Goal: Transaction & Acquisition: Subscribe to service/newsletter

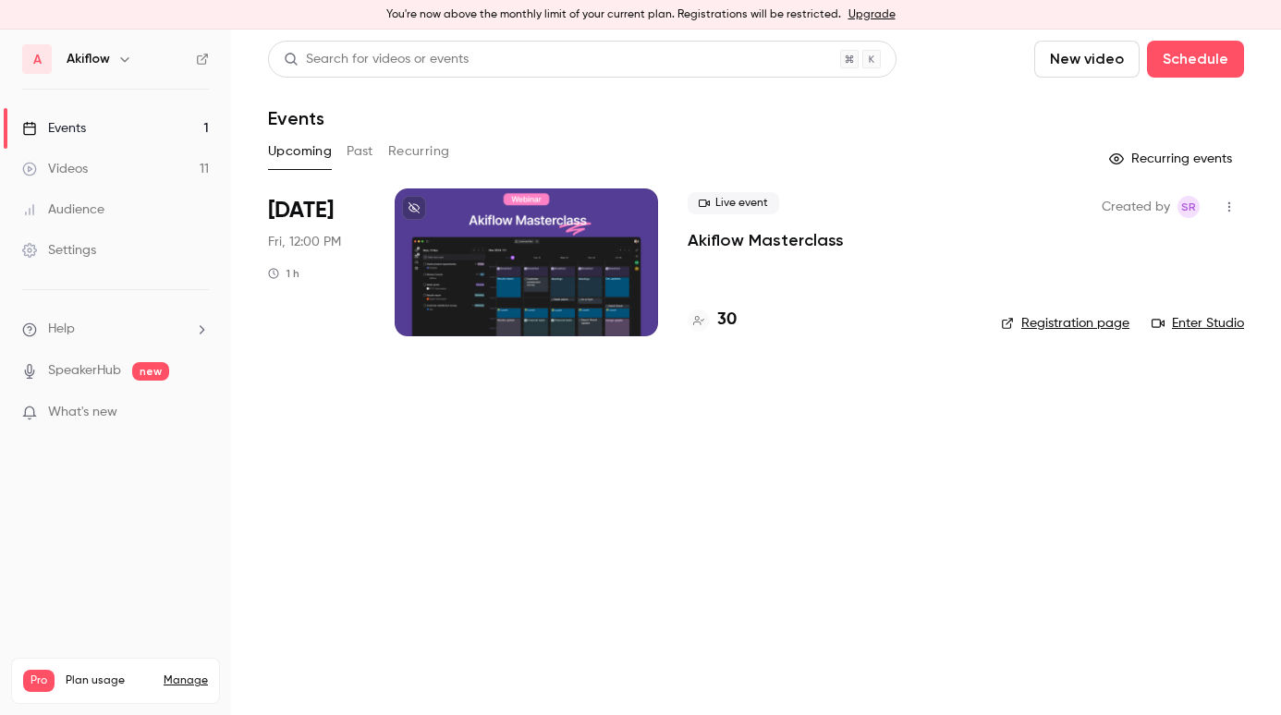
click at [864, 15] on link "Upgrade" at bounding box center [871, 14] width 47 height 15
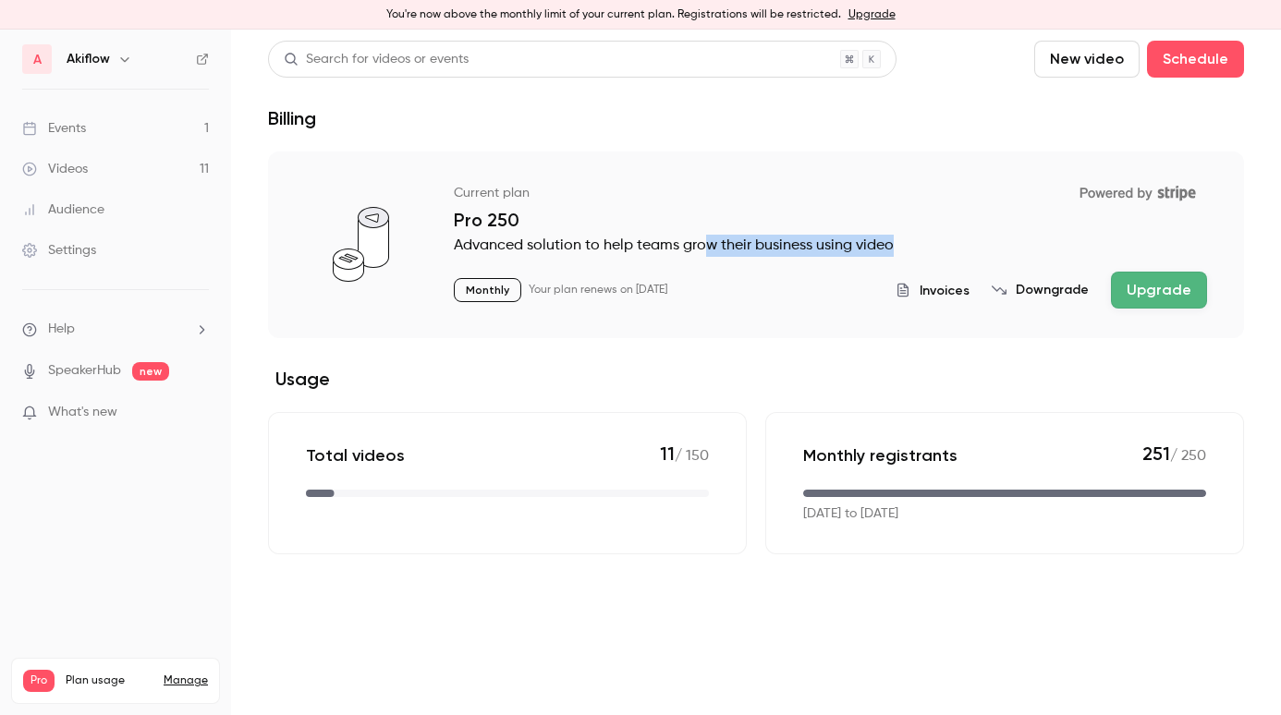
drag, startPoint x: 703, startPoint y: 241, endPoint x: 937, endPoint y: 241, distance: 233.8
click at [937, 241] on p "Advanced solution to help teams grow their business using video" at bounding box center [830, 246] width 753 height 22
click at [1146, 289] on button "Upgrade" at bounding box center [1159, 290] width 96 height 37
click at [103, 140] on link "Events 1" at bounding box center [115, 128] width 231 height 41
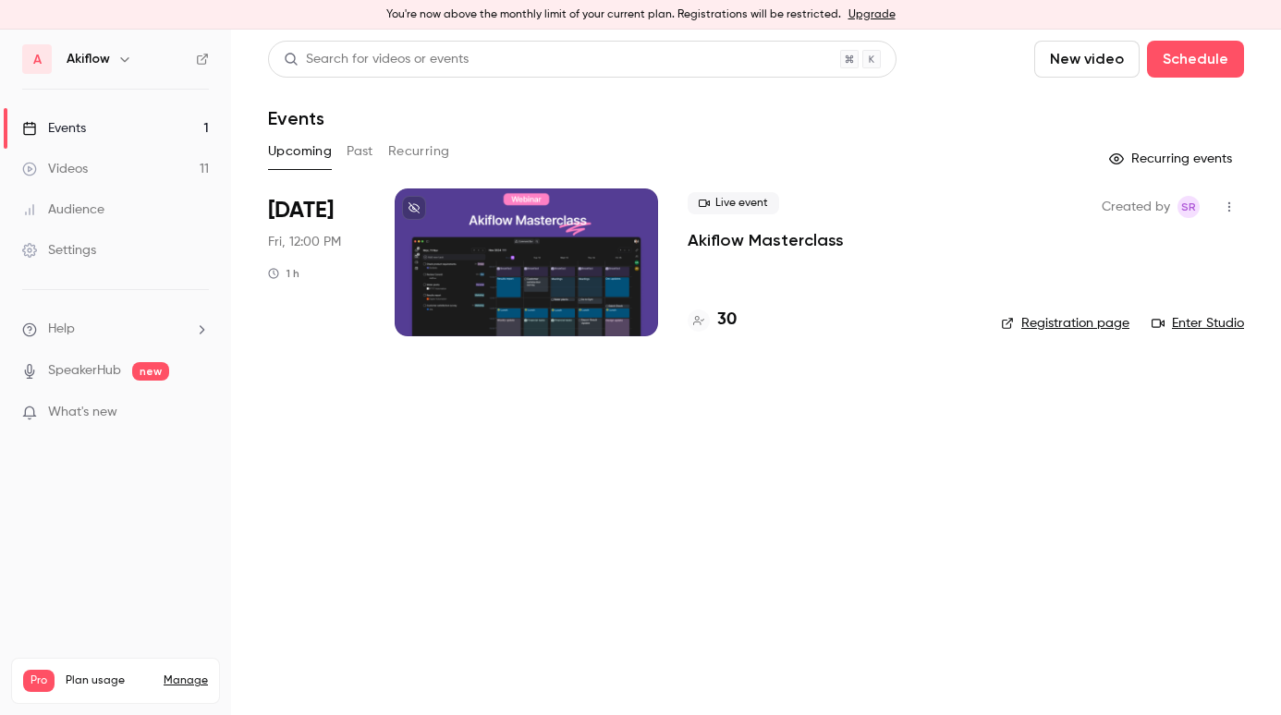
click at [857, 10] on link "Upgrade" at bounding box center [871, 14] width 47 height 15
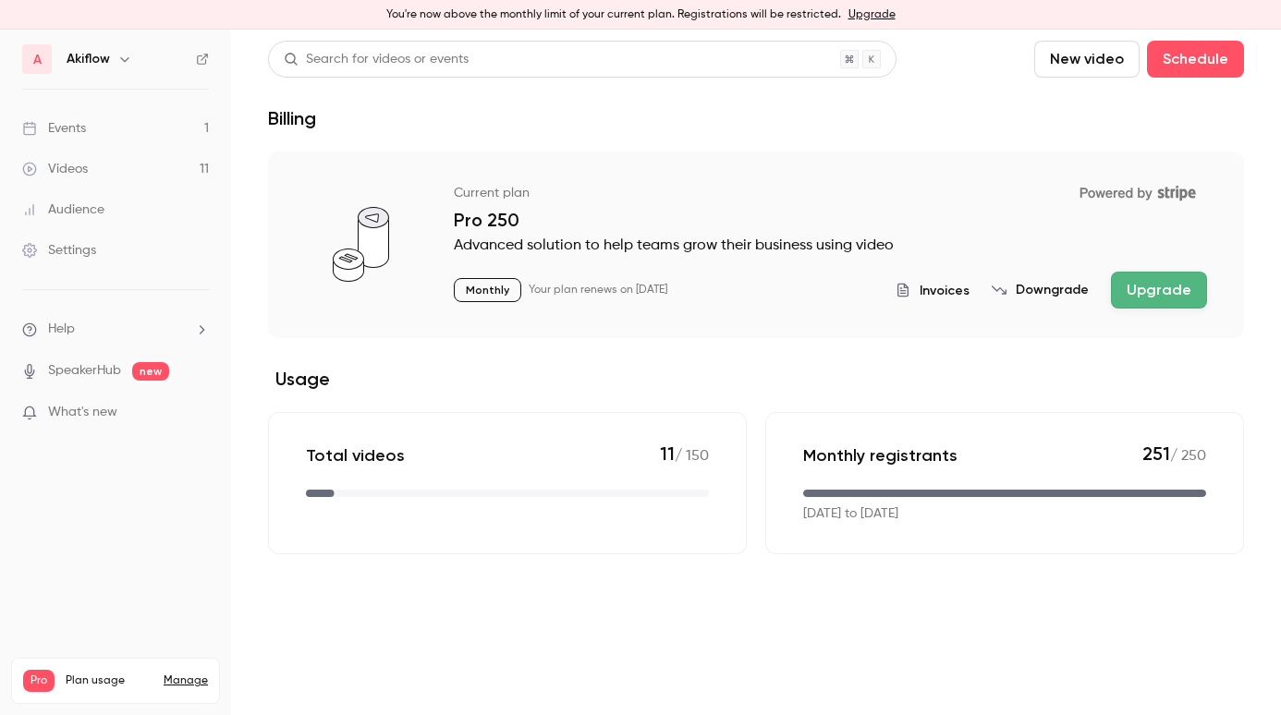
click at [1162, 295] on button "Upgrade" at bounding box center [1159, 290] width 96 height 37
